Goal: Information Seeking & Learning: Find specific fact

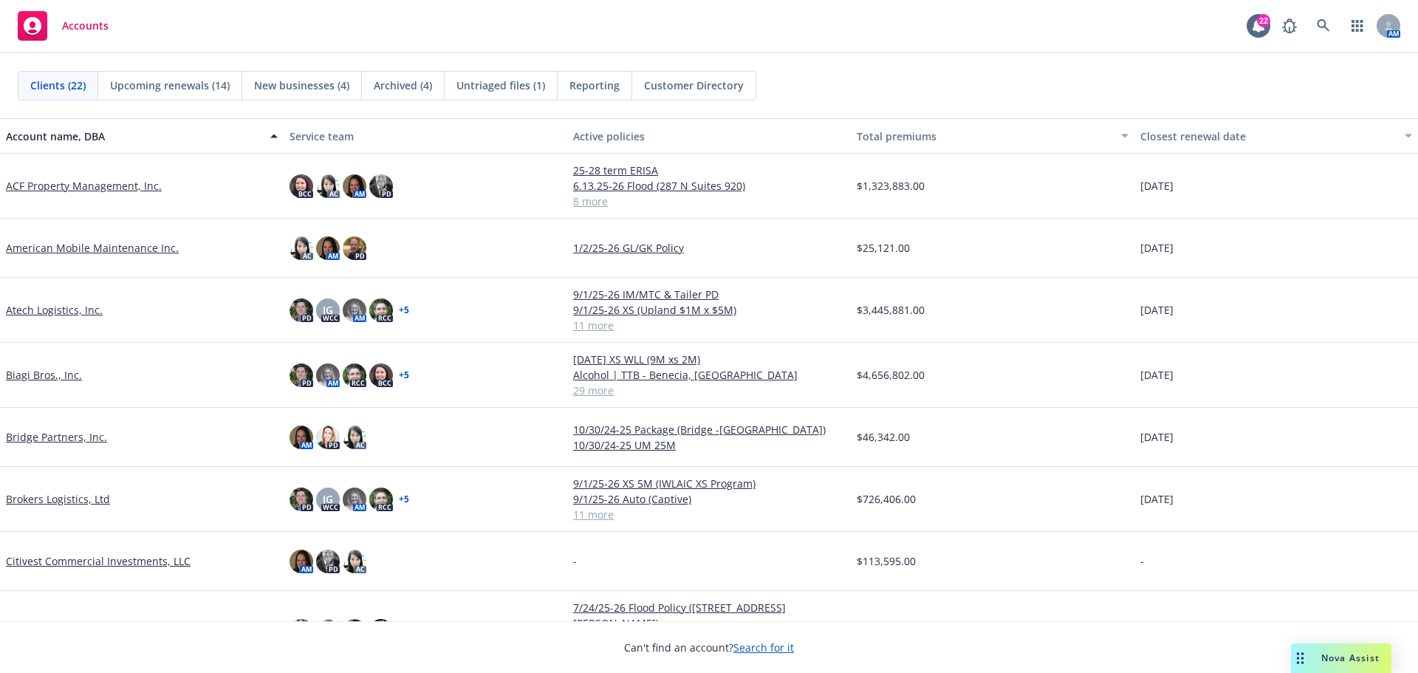
click at [1349, 655] on span "Nova Assist" at bounding box center [1351, 658] width 58 height 13
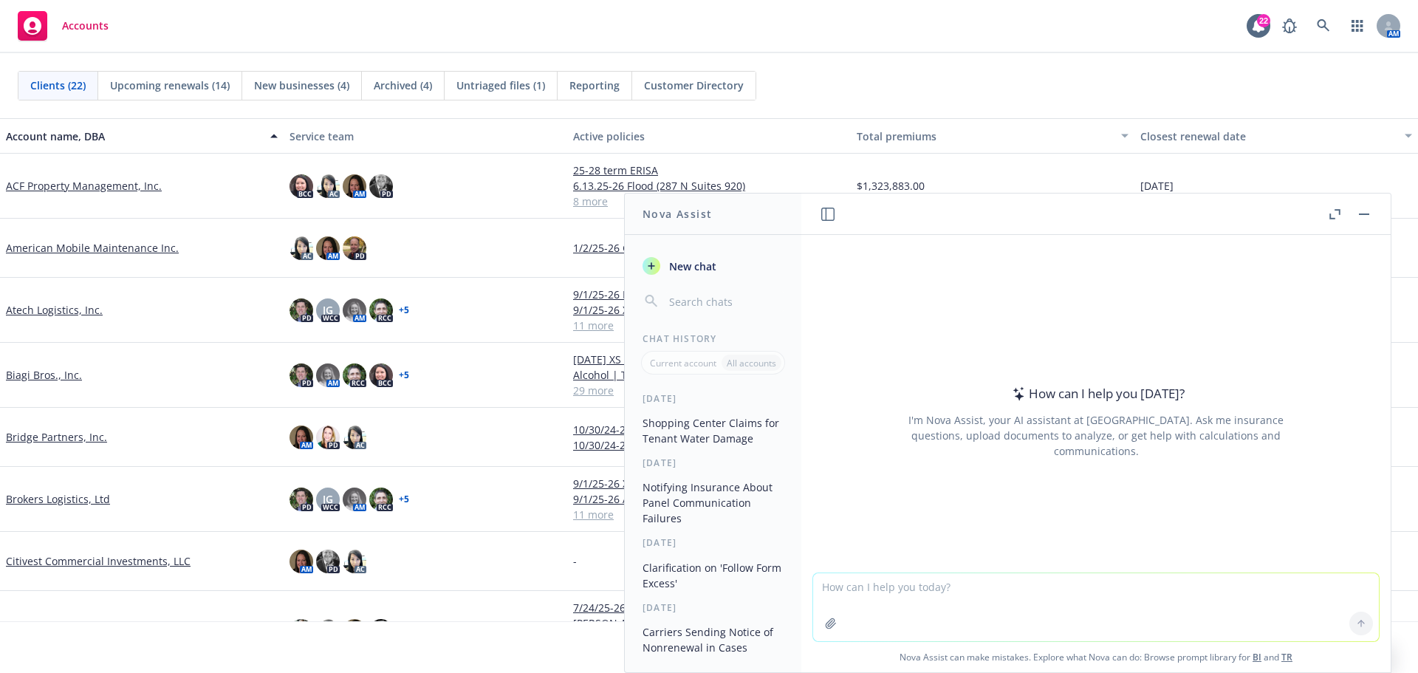
click at [1056, 596] on textarea at bounding box center [1096, 607] width 566 height 68
type textarea "do all group captives use a fronting company?"
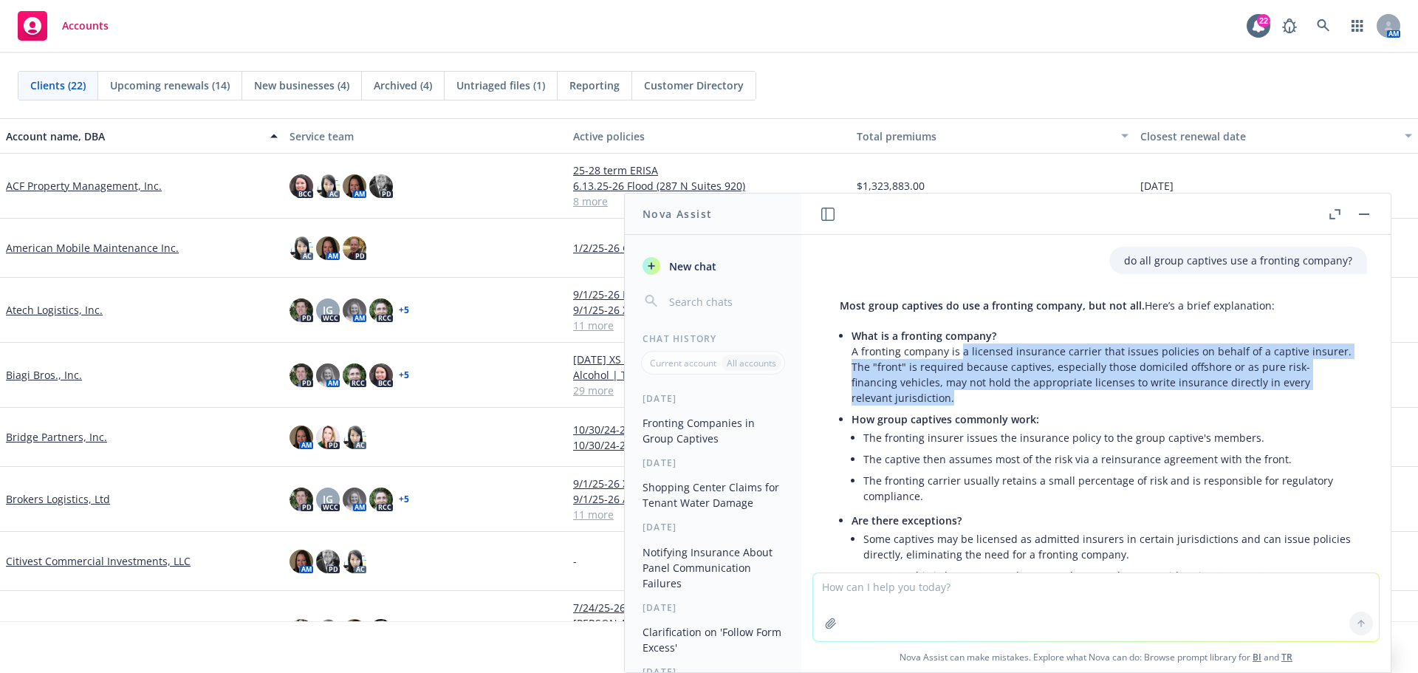
drag, startPoint x: 960, startPoint y: 352, endPoint x: 1307, endPoint y: 390, distance: 348.6
click at [1307, 390] on p "What is a fronting company? A fronting company is a licensed insurance carrier …" at bounding box center [1102, 367] width 501 height 78
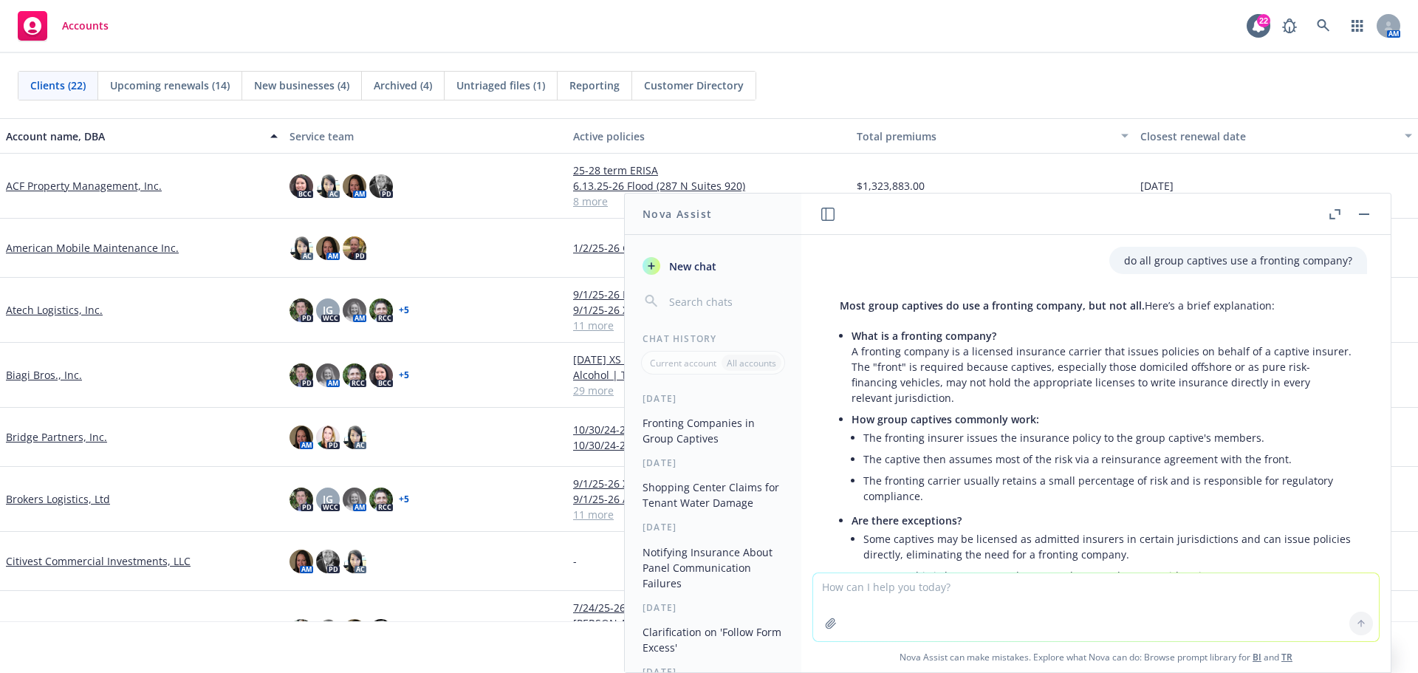
click at [977, 463] on li "The captive then assumes most of the risk via a reinsurance agreement with the …" at bounding box center [1108, 458] width 489 height 21
click at [1375, 203] on header at bounding box center [1097, 214] width 590 height 41
click at [1370, 206] on button at bounding box center [1365, 214] width 18 height 18
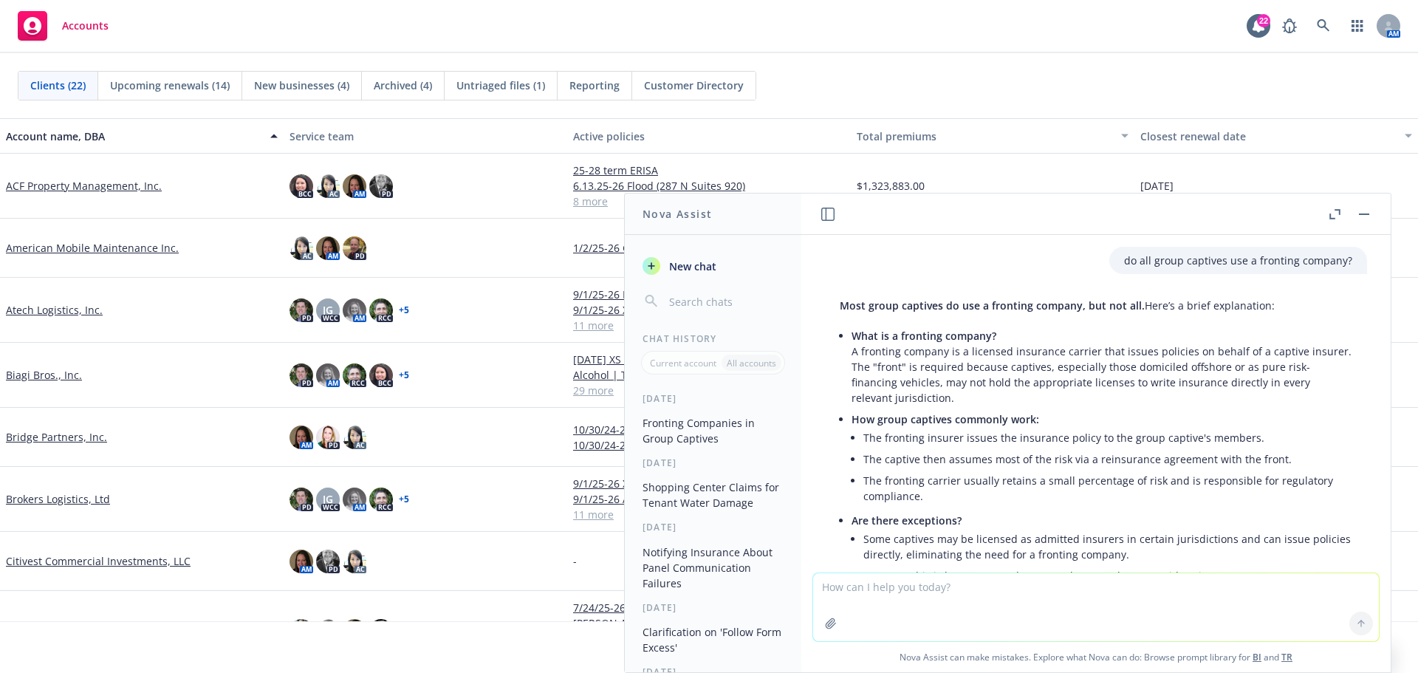
click at [1359, 214] on button "button" at bounding box center [1365, 214] width 18 height 18
